Goal: Complete application form

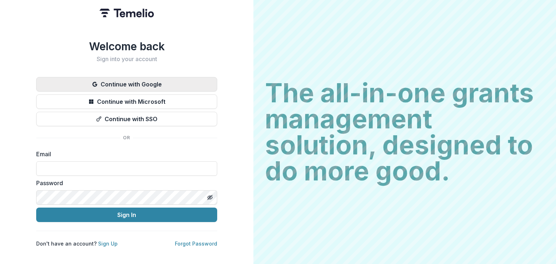
click at [124, 80] on button "Continue with Google" at bounding box center [126, 84] width 181 height 14
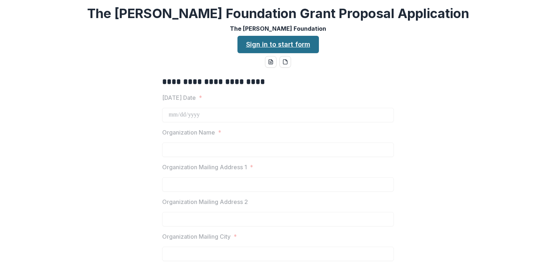
click at [257, 43] on link "Sign in to start form" at bounding box center [277, 44] width 81 height 17
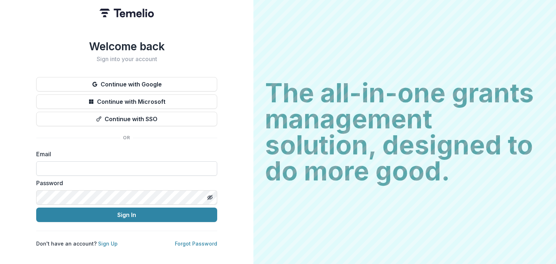
click at [42, 164] on input at bounding box center [126, 168] width 181 height 14
type input "**********"
click at [212, 196] on icon "Toggle password visibility" at bounding box center [210, 198] width 6 height 6
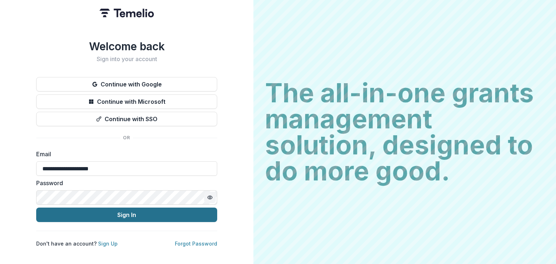
click at [128, 213] on button "Sign In" at bounding box center [126, 215] width 181 height 14
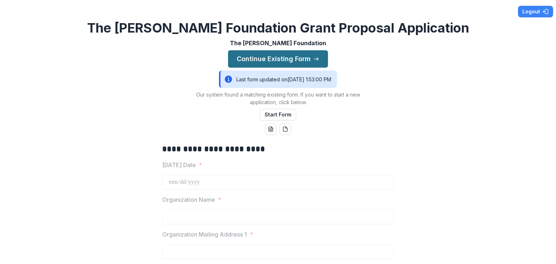
click at [284, 56] on button "Continue Existing Form" at bounding box center [278, 58] width 100 height 17
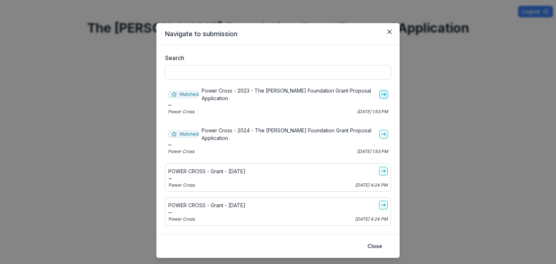
click at [381, 94] on line "go-to" at bounding box center [383, 94] width 4 height 0
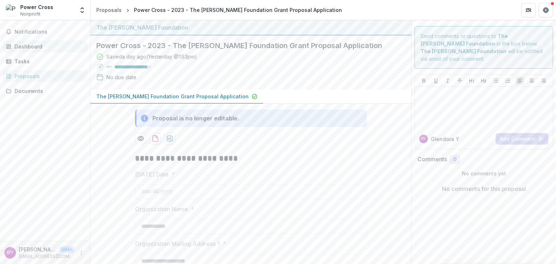
click at [28, 47] on div "Dashboard" at bounding box center [47, 47] width 67 height 8
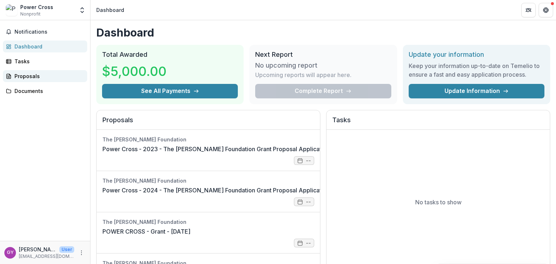
click at [26, 77] on div "Proposals" at bounding box center [47, 76] width 67 height 8
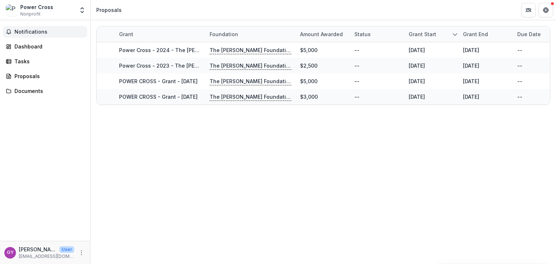
click at [41, 31] on span "Notifications" at bounding box center [49, 32] width 70 height 6
click at [30, 46] on div "Dashboard" at bounding box center [47, 47] width 67 height 8
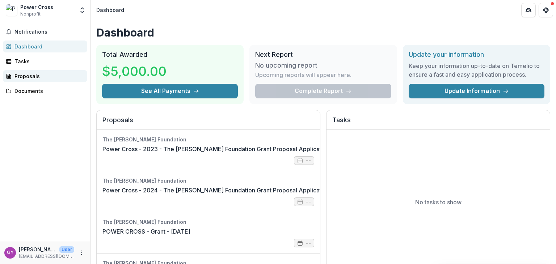
click at [27, 75] on div "Proposals" at bounding box center [47, 76] width 67 height 8
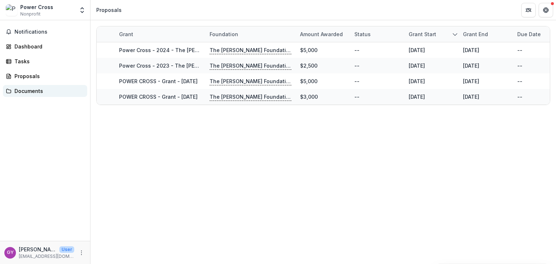
click at [30, 89] on div "Documents" at bounding box center [47, 91] width 67 height 8
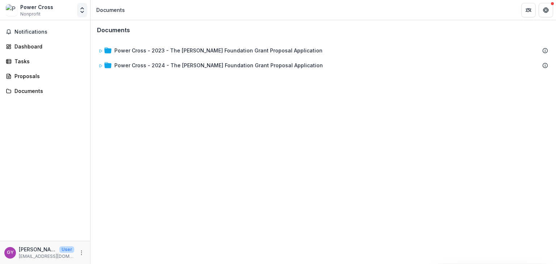
click at [83, 12] on polyline "Open entity switcher" at bounding box center [82, 11] width 3 height 1
click at [67, 84] on div "Notifications Dashboard Tasks Proposals Documents" at bounding box center [45, 130] width 90 height 221
click at [30, 47] on div "Dashboard" at bounding box center [47, 47] width 67 height 8
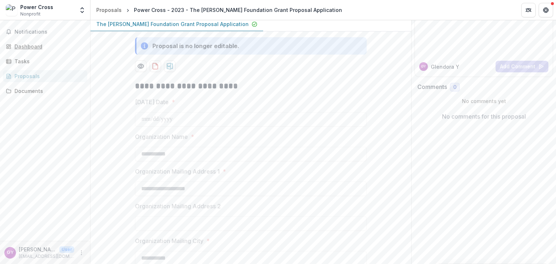
scroll to position [36, 0]
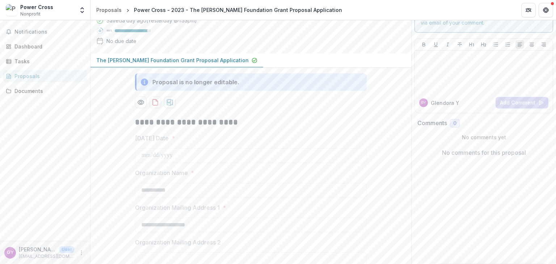
click at [155, 136] on p "Today's Date" at bounding box center [152, 138] width 34 height 9
click at [185, 143] on div "**********" at bounding box center [251, 148] width 232 height 29
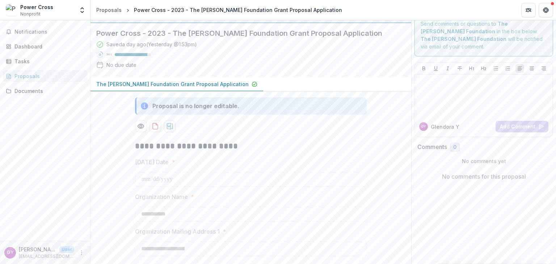
scroll to position [0, 0]
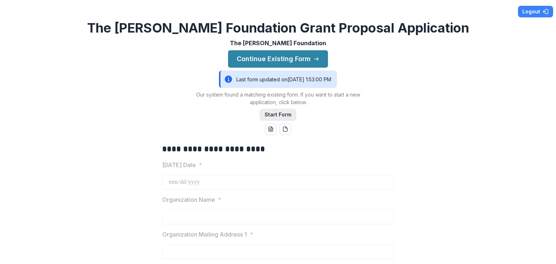
click at [271, 113] on button "Start Form" at bounding box center [278, 115] width 36 height 12
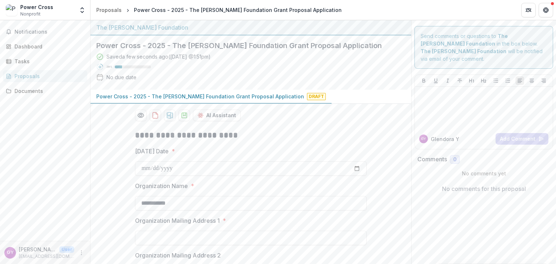
scroll to position [36, 0]
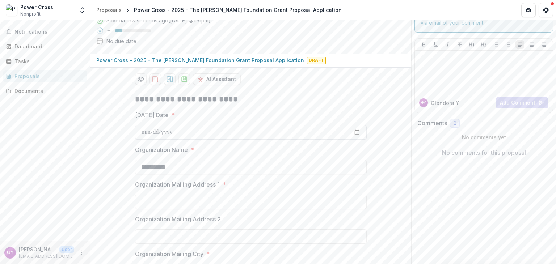
click at [327, 131] on input "Today's Date *" at bounding box center [251, 132] width 232 height 14
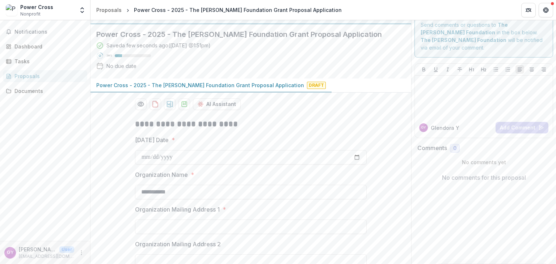
scroll to position [0, 0]
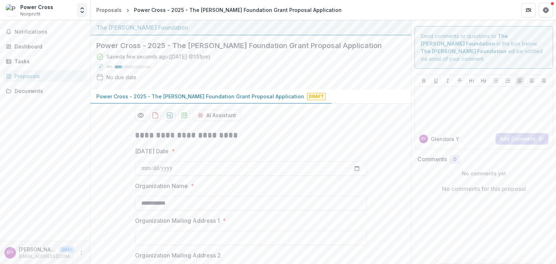
click at [82, 12] on polyline "Open entity switcher" at bounding box center [82, 11] width 3 height 1
drag, startPoint x: 26, startPoint y: 159, endPoint x: 65, endPoint y: 263, distance: 111.5
click at [27, 159] on div "Notifications Dashboard Tasks Proposals Documents" at bounding box center [45, 130] width 90 height 221
click at [80, 253] on icon "More" at bounding box center [82, 253] width 6 height 6
click at [103, 246] on button "Logout" at bounding box center [128, 249] width 77 height 12
